Goal: Information Seeking & Learning: Find specific fact

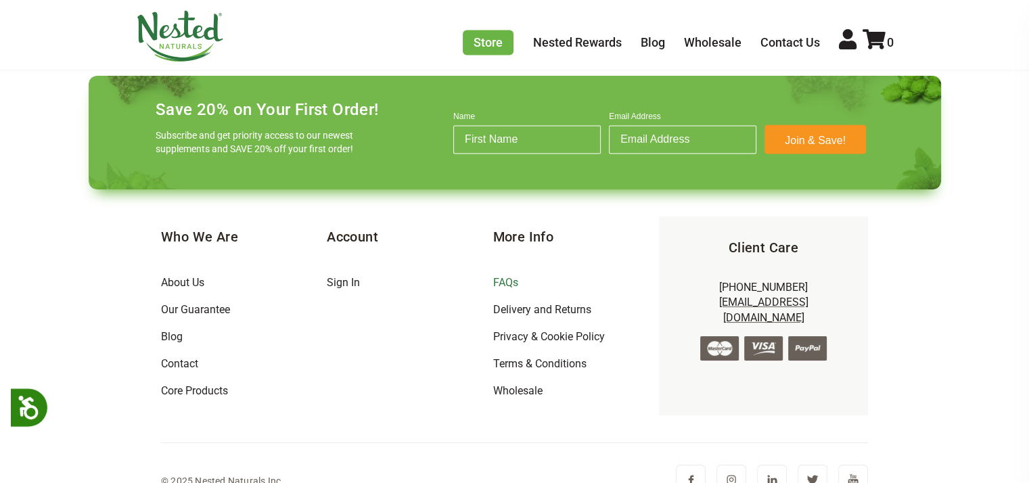
click at [501, 276] on link "FAQs" at bounding box center [504, 282] width 25 height 13
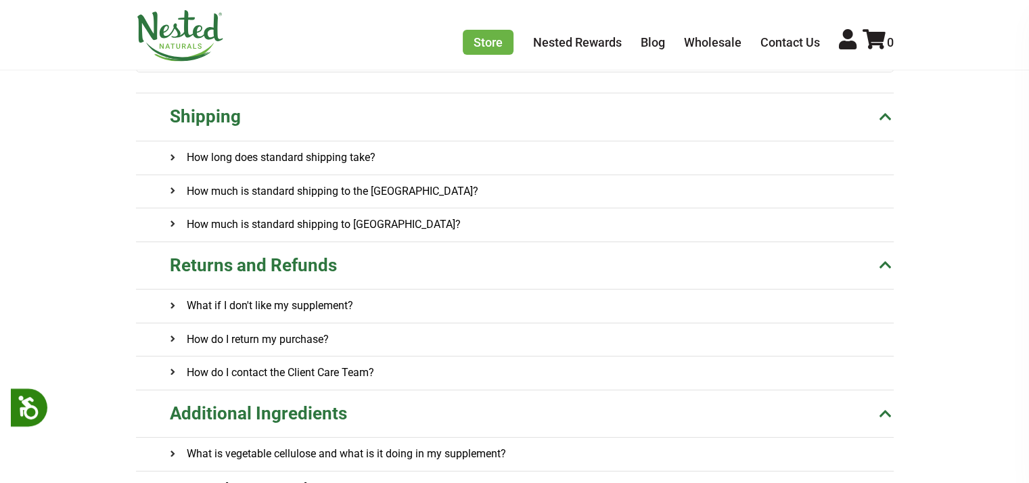
scroll to position [203, 0]
click at [308, 222] on h4 "How much is standard shipping to Canada?" at bounding box center [315, 224] width 291 height 32
